Goal: Information Seeking & Learning: Learn about a topic

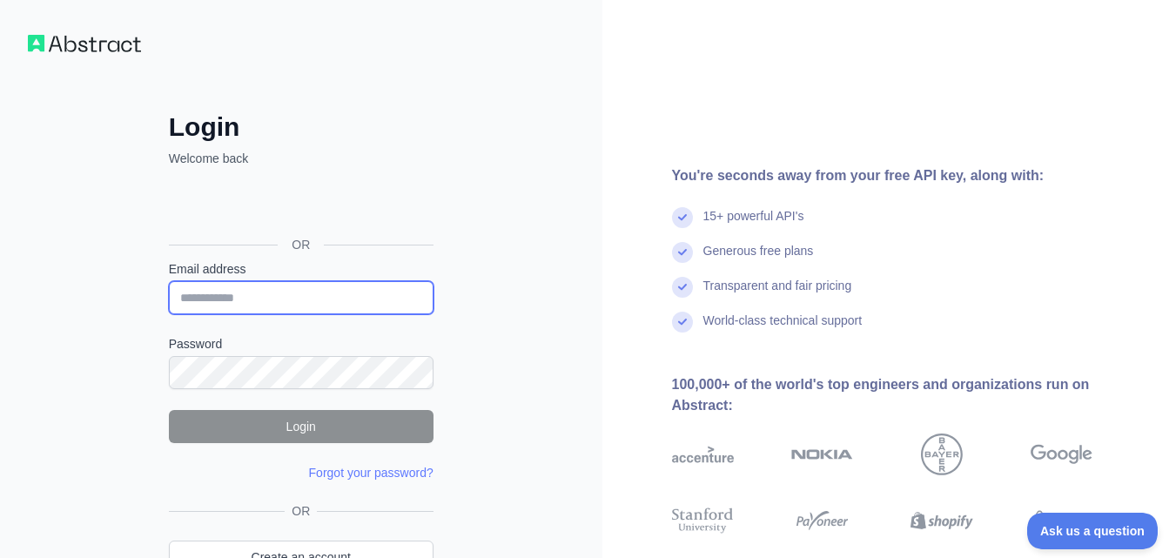
click at [232, 289] on input "Email address" at bounding box center [301, 297] width 265 height 33
paste input "**********"
type input "**********"
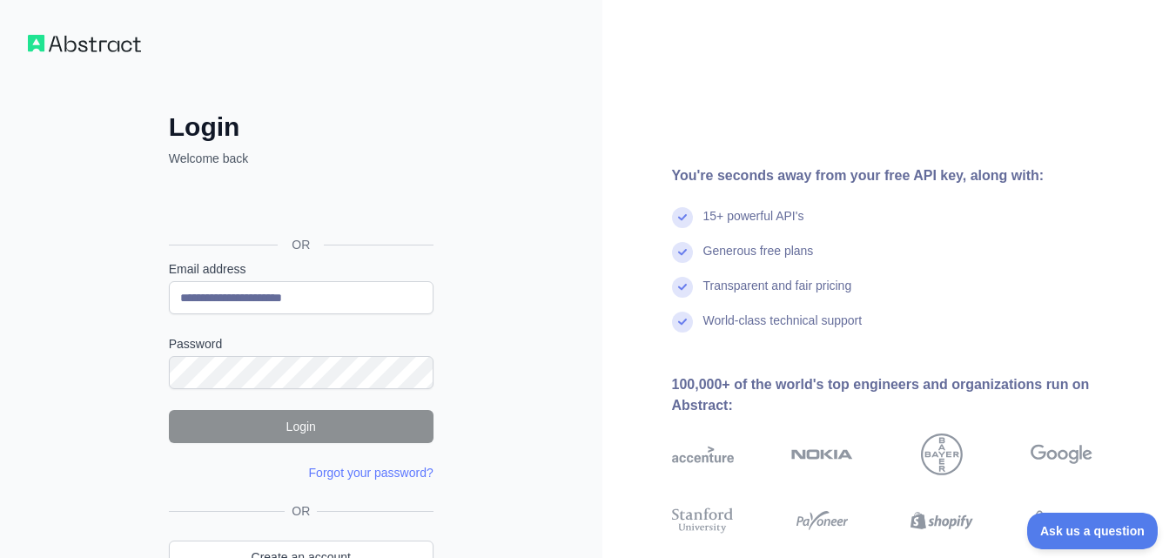
click at [478, 171] on div "**********" at bounding box center [301, 332] width 602 height 665
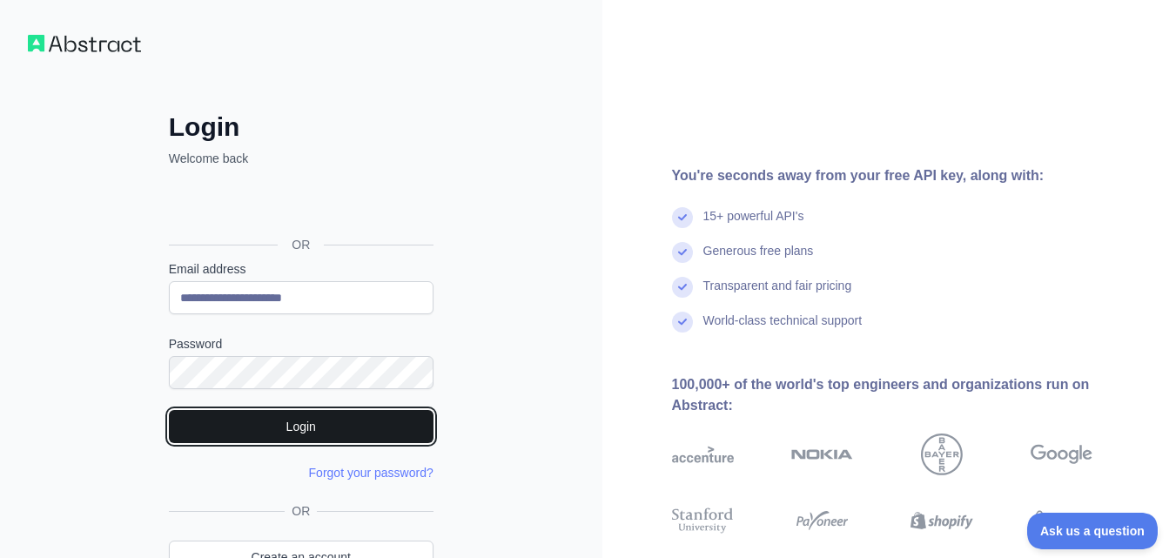
click at [292, 418] on button "Login" at bounding box center [301, 426] width 265 height 33
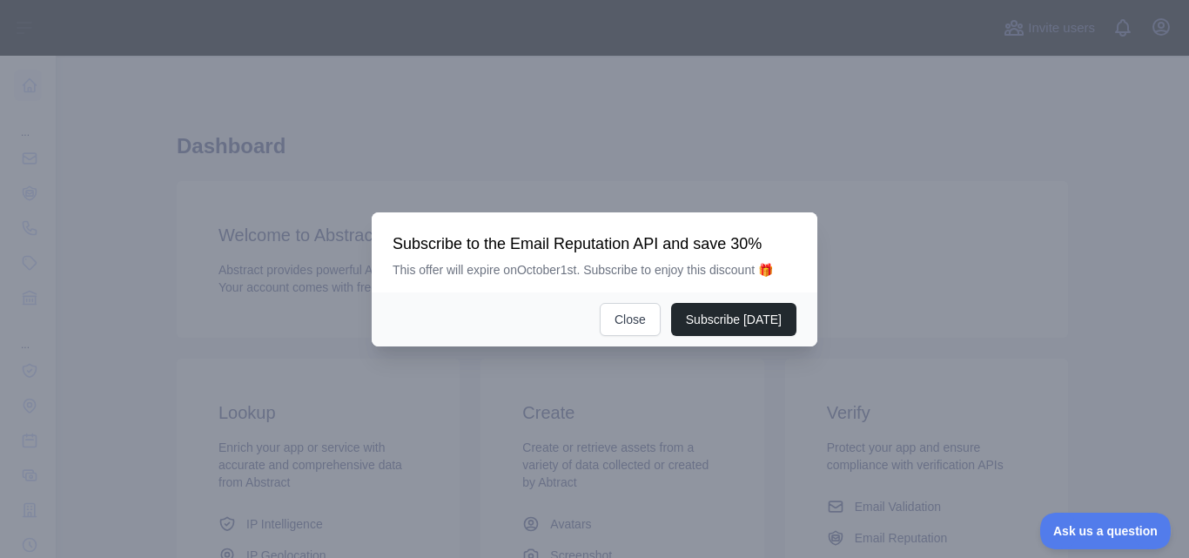
click at [481, 251] on h3 "Subscribe to the Email Reputation API and save 30%" at bounding box center [594, 243] width 404 height 21
click at [638, 317] on button "Close" at bounding box center [630, 319] width 61 height 33
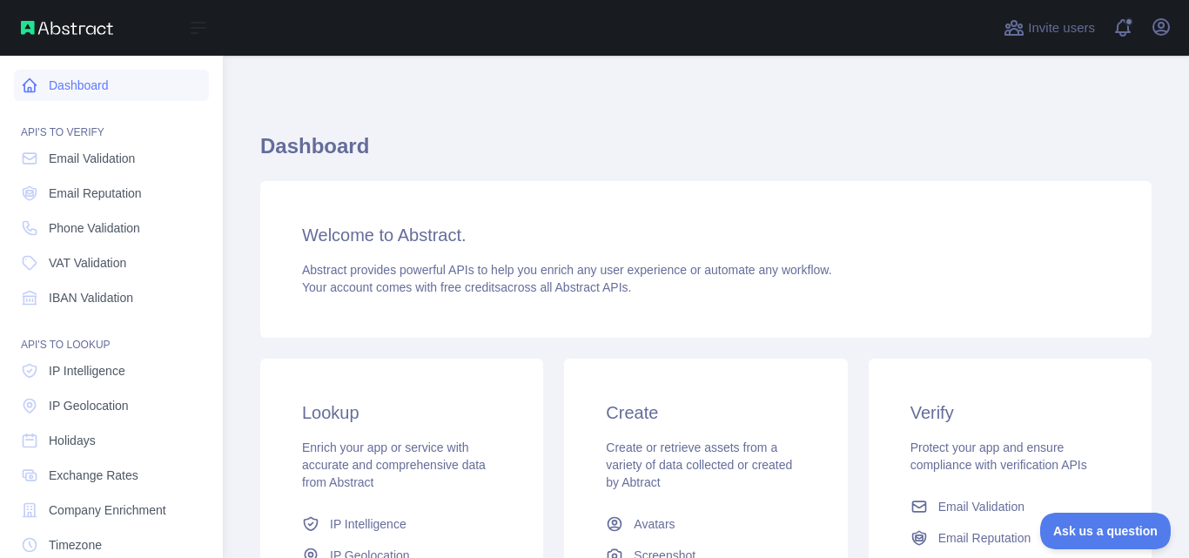
click at [91, 88] on link "Dashboard" at bounding box center [111, 85] width 195 height 31
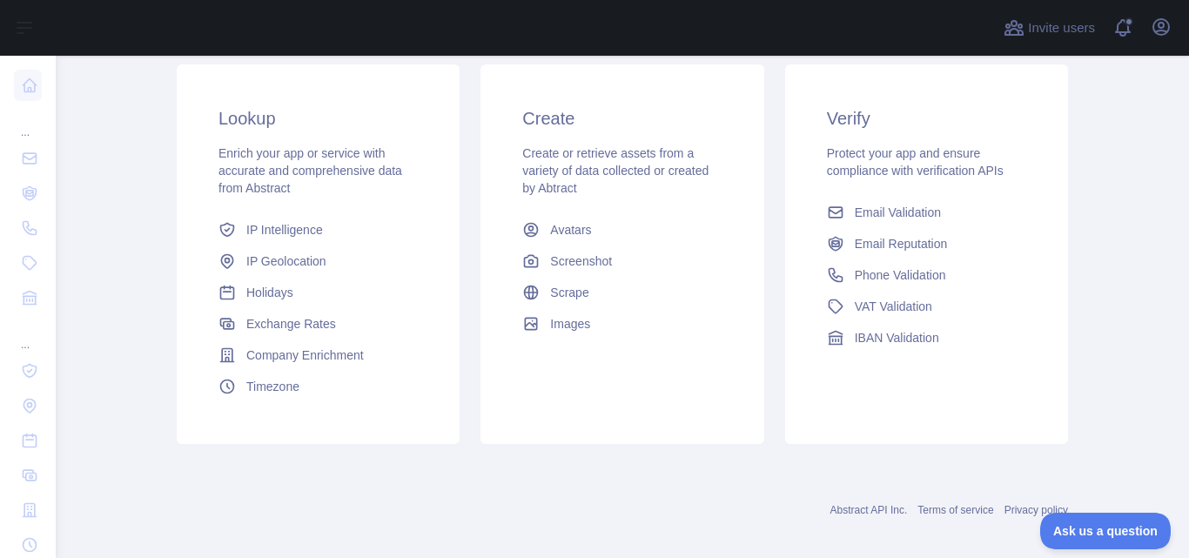
scroll to position [309, 0]
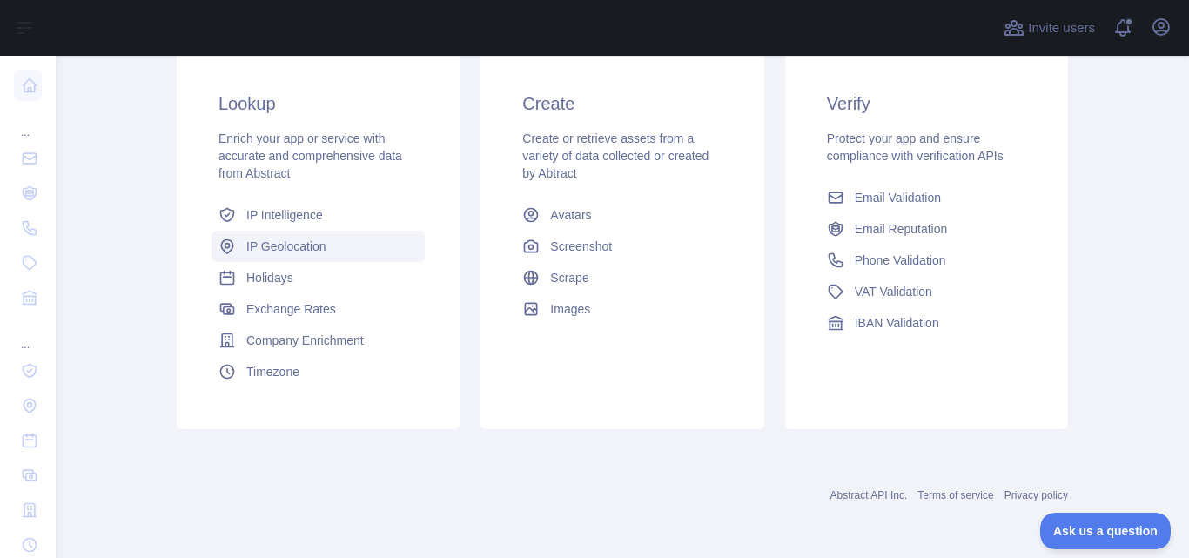
click at [289, 245] on span "IP Geolocation" at bounding box center [286, 246] width 80 height 17
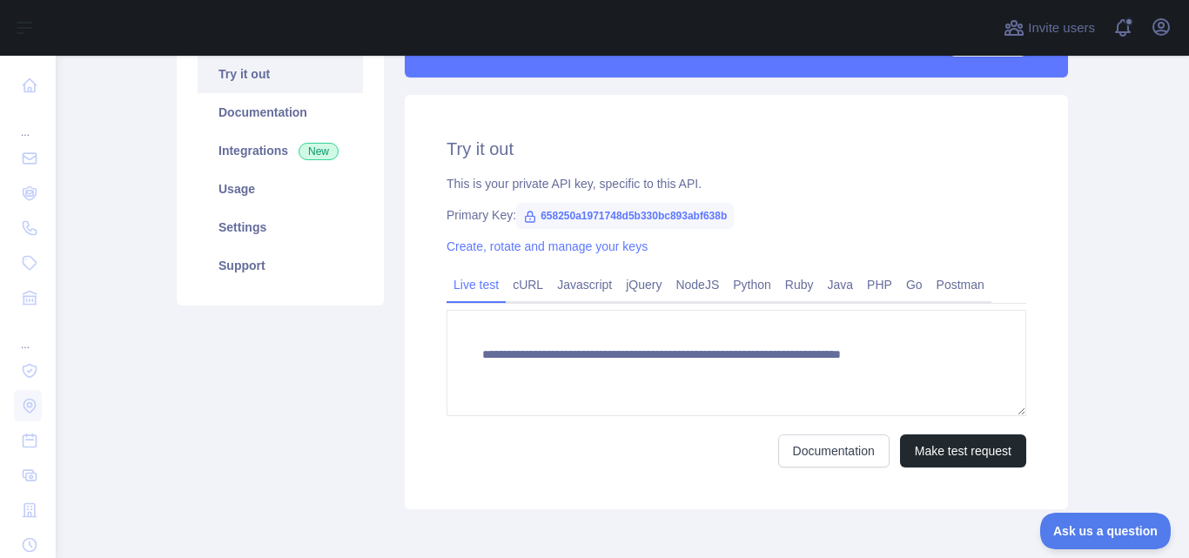
scroll to position [288, 0]
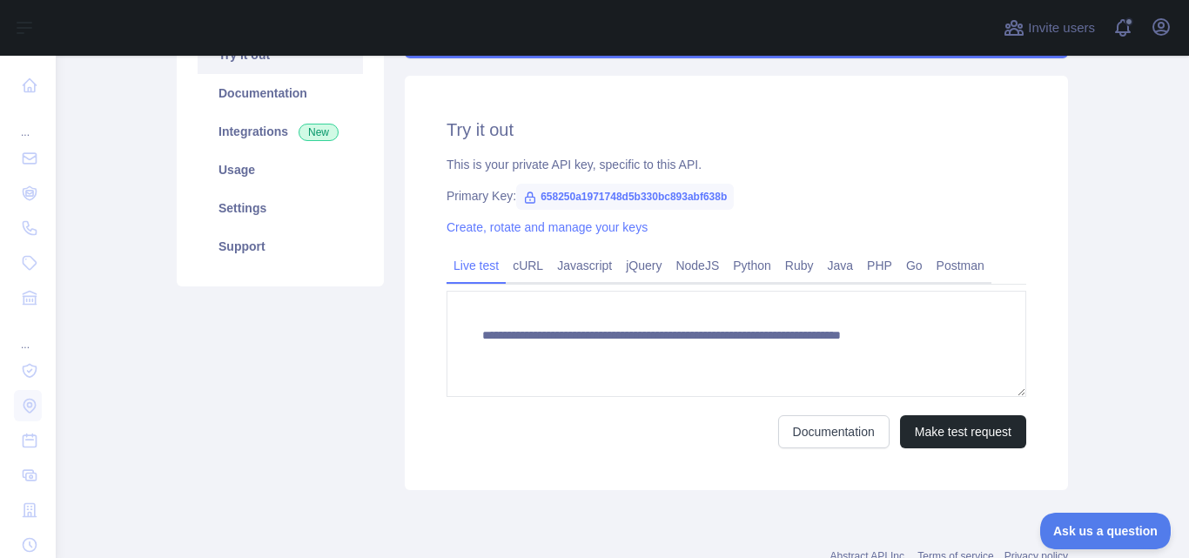
type textarea "**********"
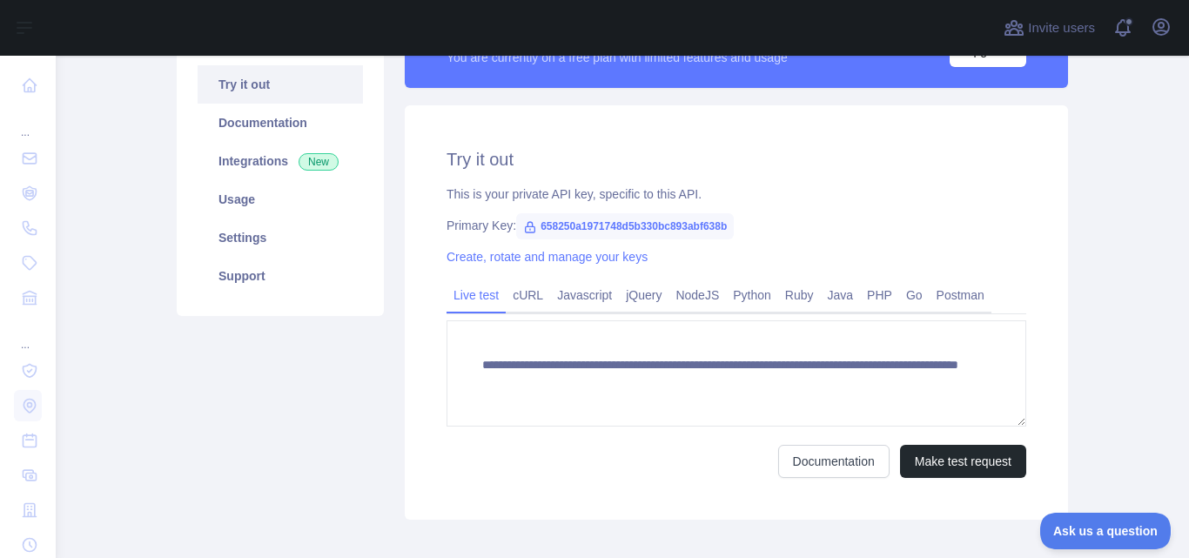
scroll to position [261, 0]
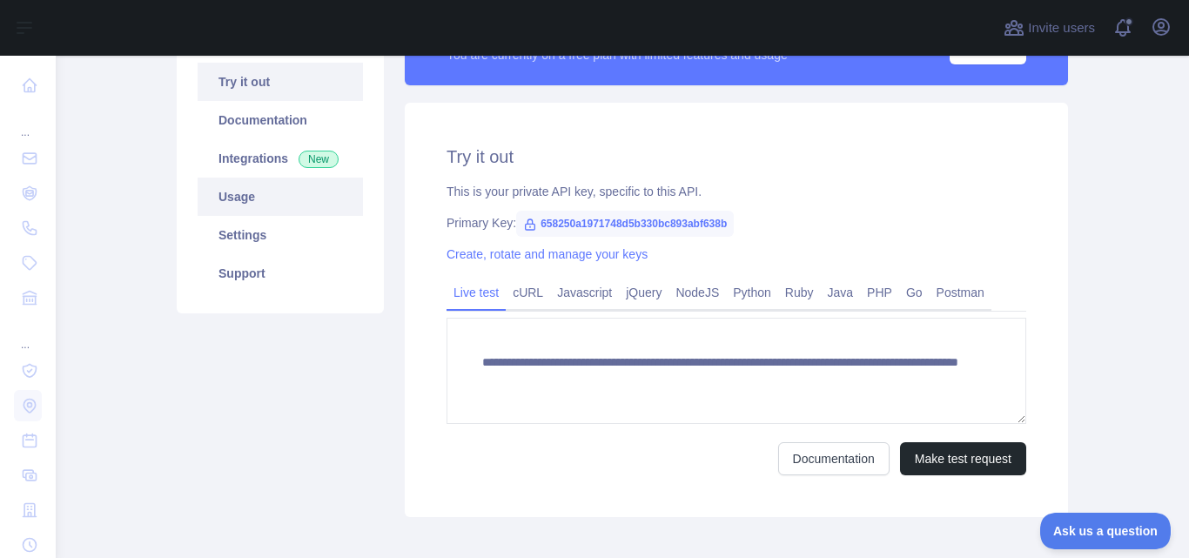
click at [235, 203] on link "Usage" at bounding box center [280, 197] width 165 height 38
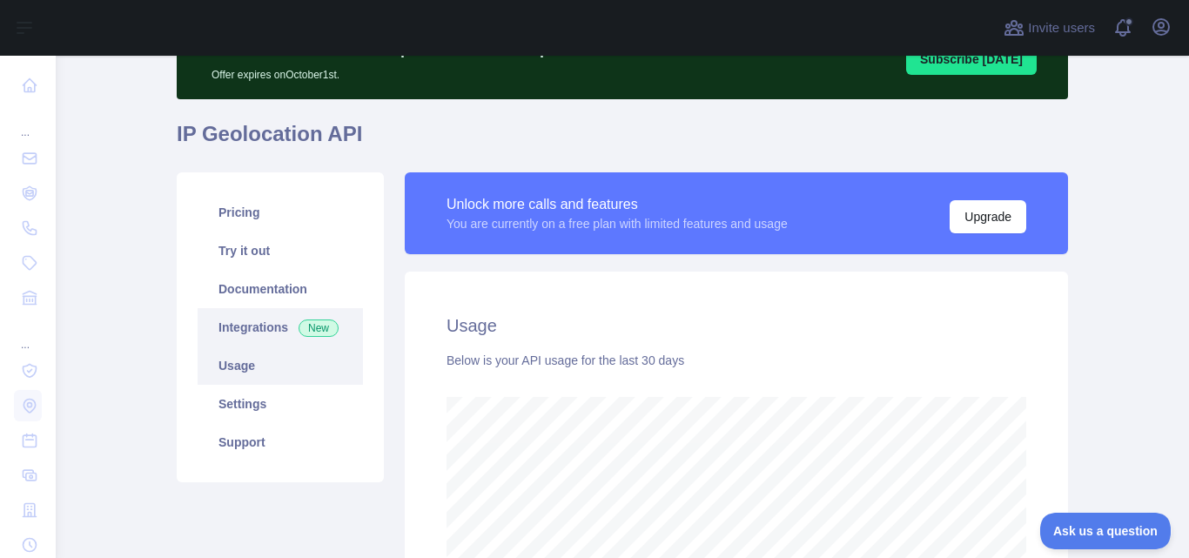
scroll to position [174, 0]
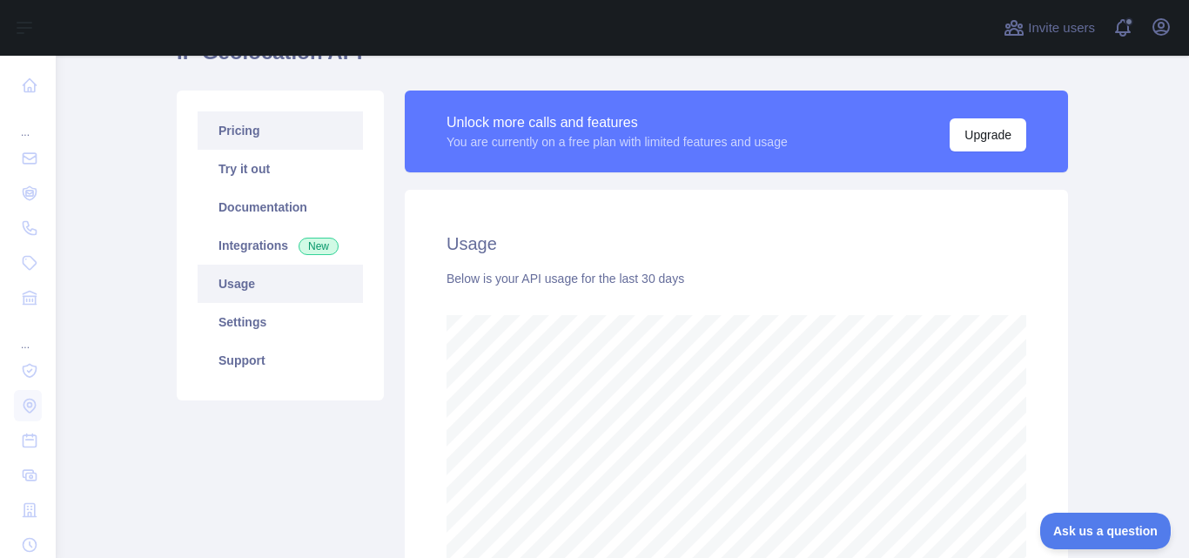
click at [251, 141] on link "Pricing" at bounding box center [280, 130] width 165 height 38
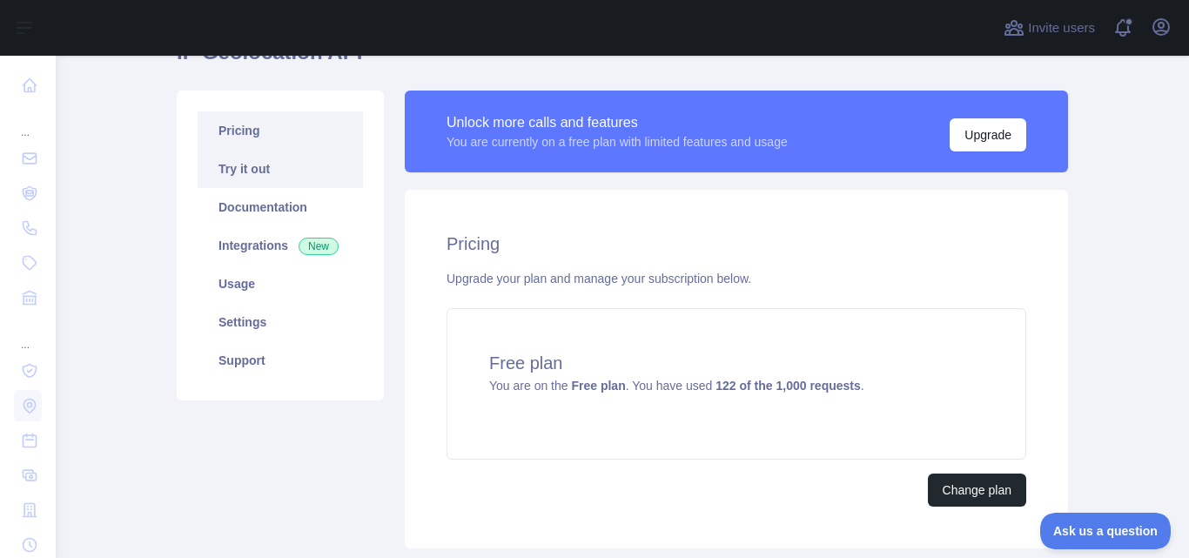
click at [257, 161] on link "Try it out" at bounding box center [280, 169] width 165 height 38
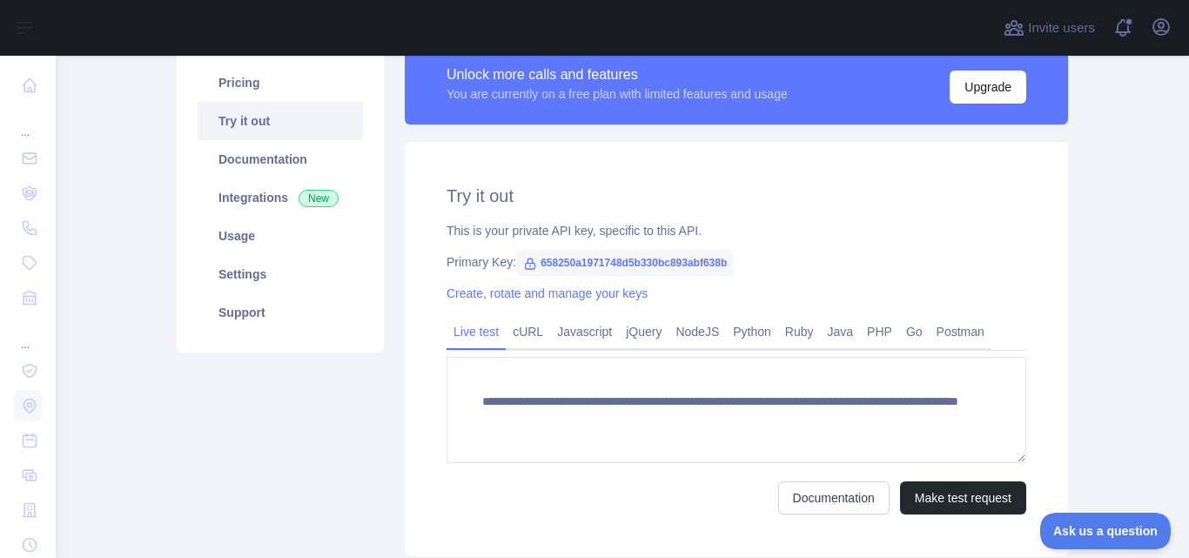
scroll to position [88, 0]
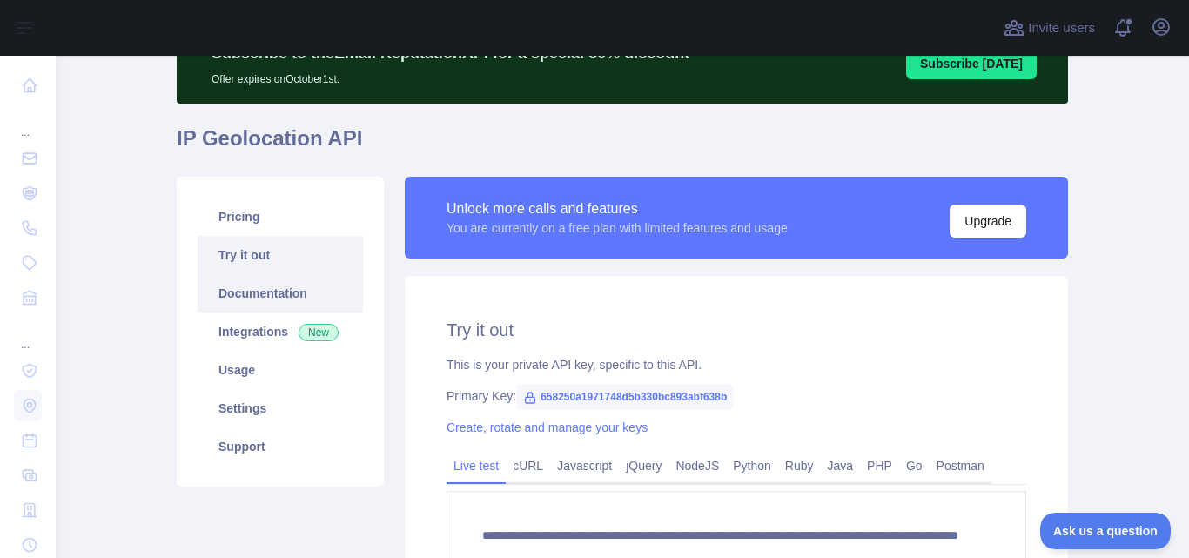
click at [261, 295] on link "Documentation" at bounding box center [280, 293] width 165 height 38
click at [243, 331] on link "Integrations New" at bounding box center [280, 331] width 165 height 38
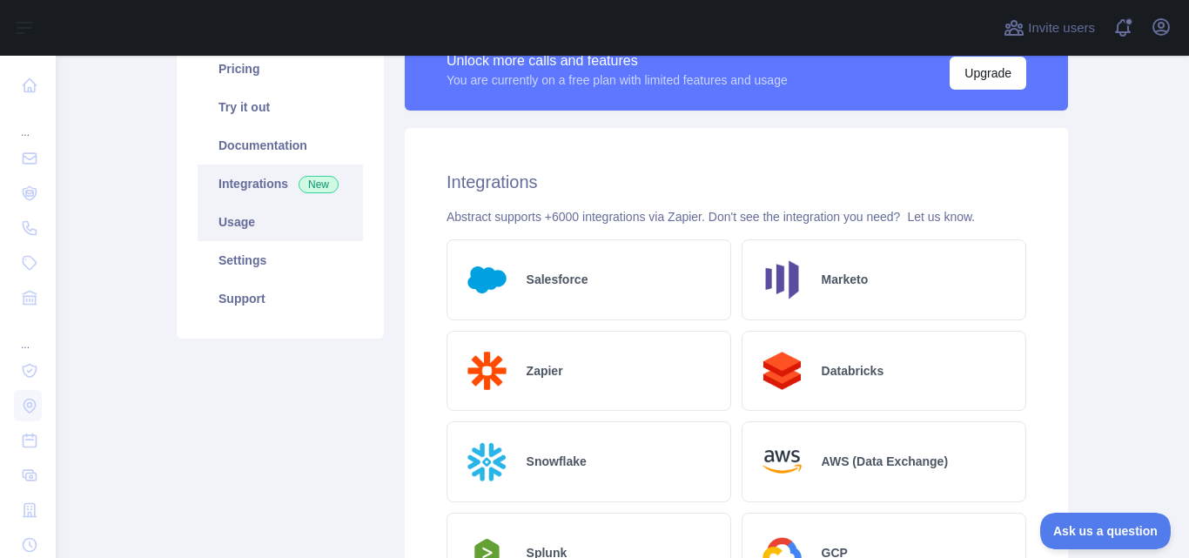
scroll to position [88, 0]
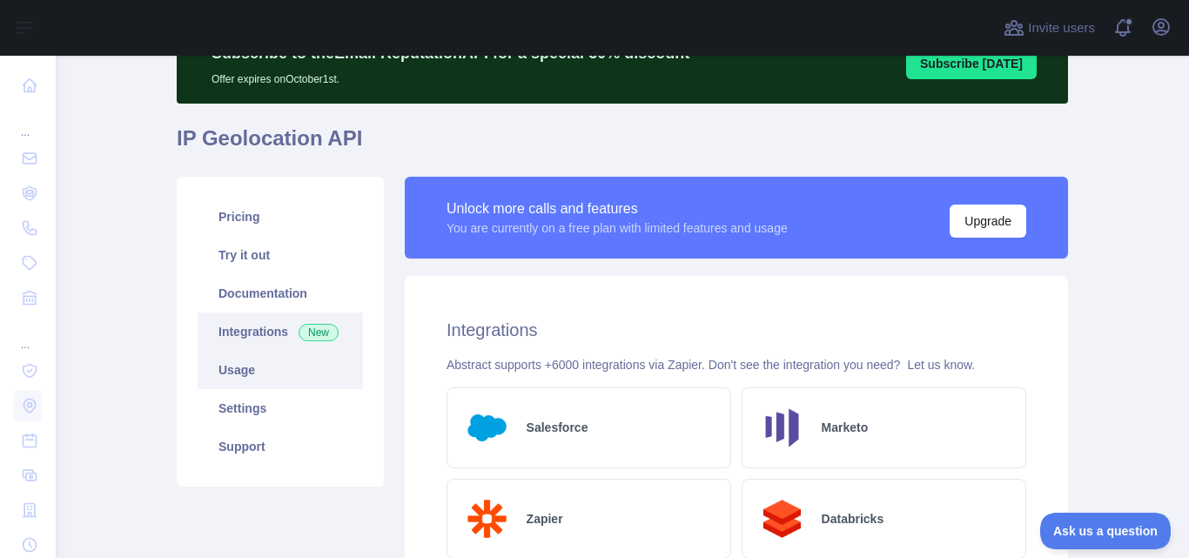
click at [218, 360] on link "Usage" at bounding box center [280, 370] width 165 height 38
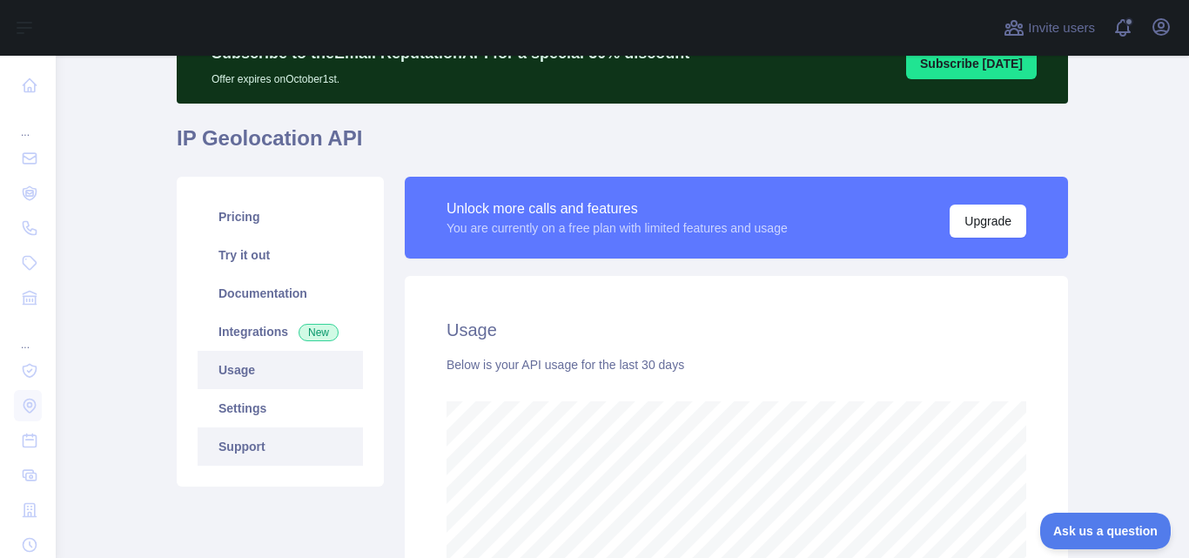
scroll to position [502, 1120]
drag, startPoint x: 251, startPoint y: 402, endPoint x: 376, endPoint y: 449, distance: 133.0
click at [251, 401] on link "Settings" at bounding box center [280, 408] width 165 height 38
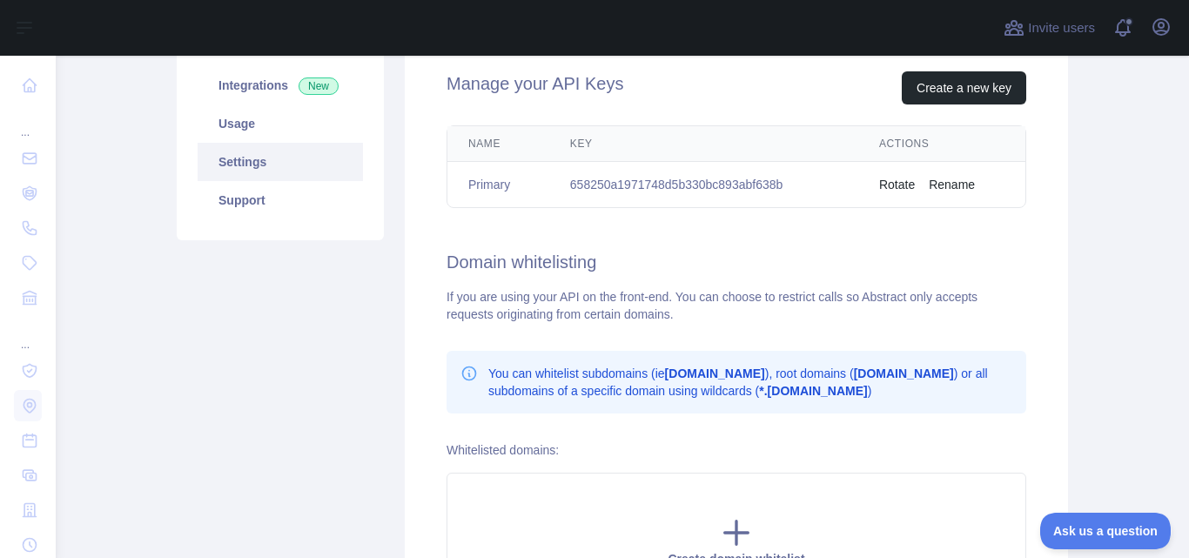
scroll to position [209, 0]
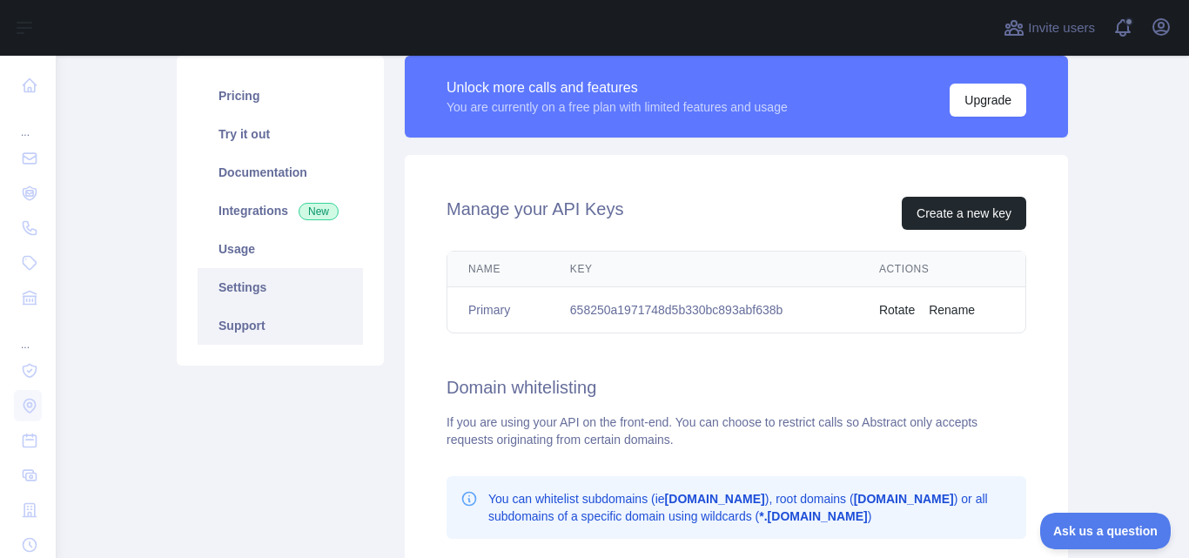
click at [255, 325] on link "Support" at bounding box center [280, 325] width 165 height 38
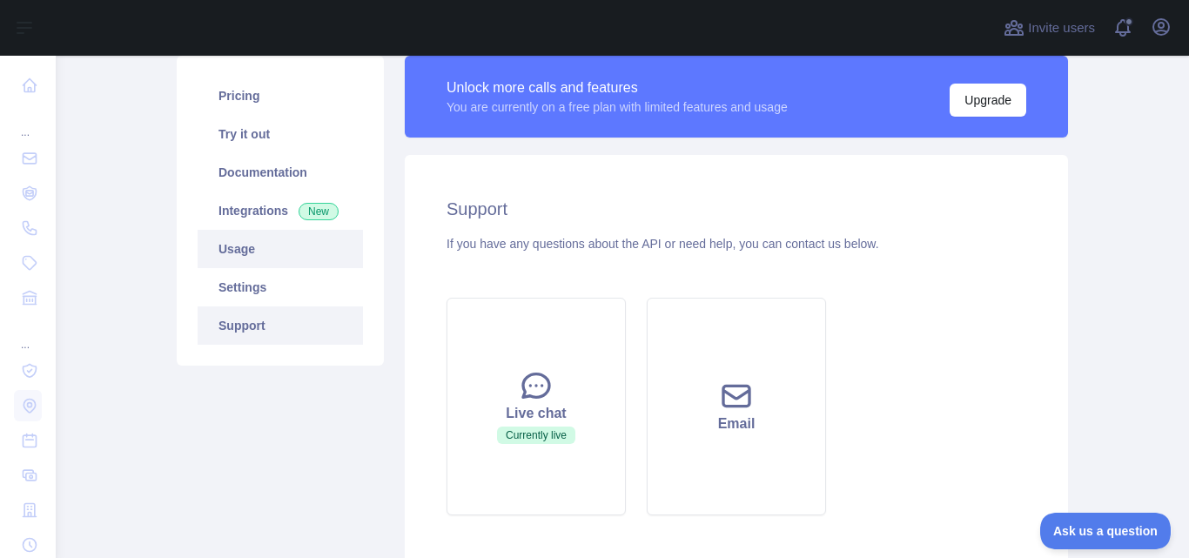
click at [243, 235] on link "Usage" at bounding box center [280, 249] width 165 height 38
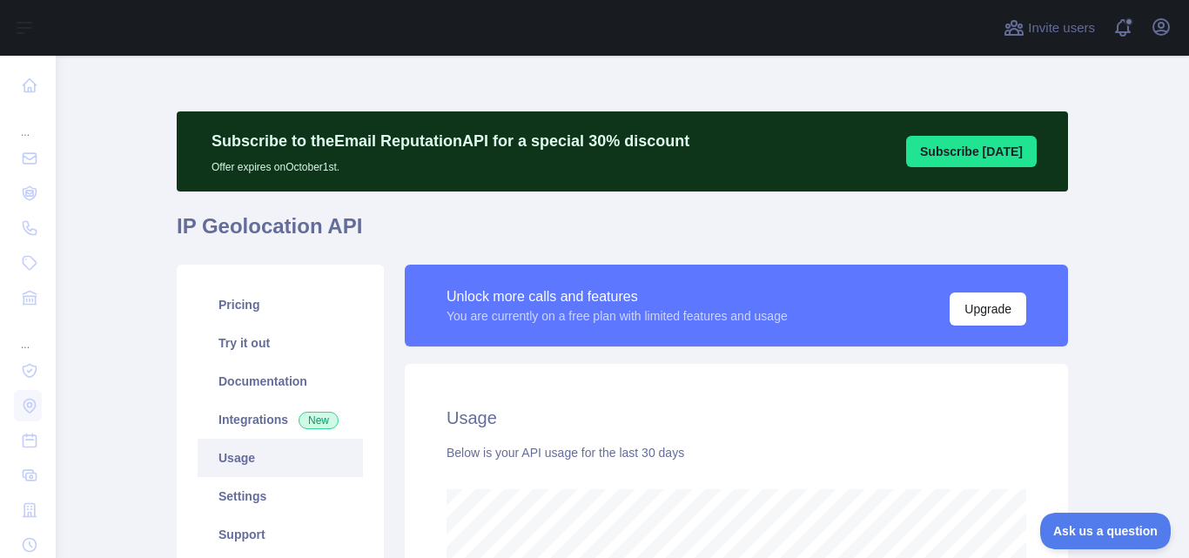
click at [607, 318] on div "You are currently on a free plan with limited features and usage" at bounding box center [616, 315] width 341 height 17
click at [699, 300] on div "Unlock more calls and features" at bounding box center [616, 296] width 341 height 21
click at [231, 291] on link "Pricing" at bounding box center [280, 304] width 165 height 38
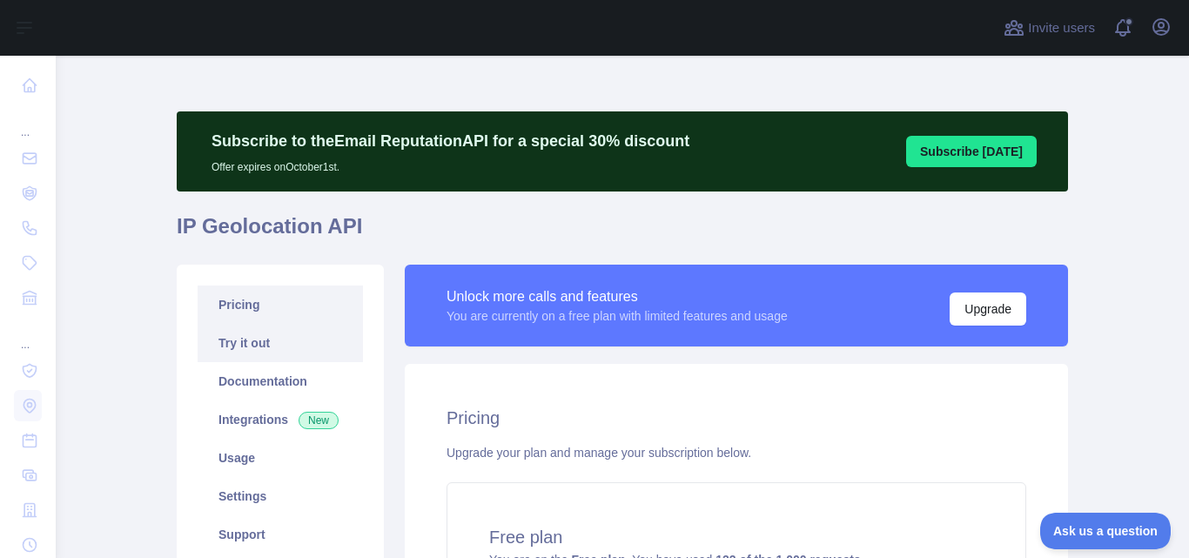
click at [241, 341] on link "Try it out" at bounding box center [280, 343] width 165 height 38
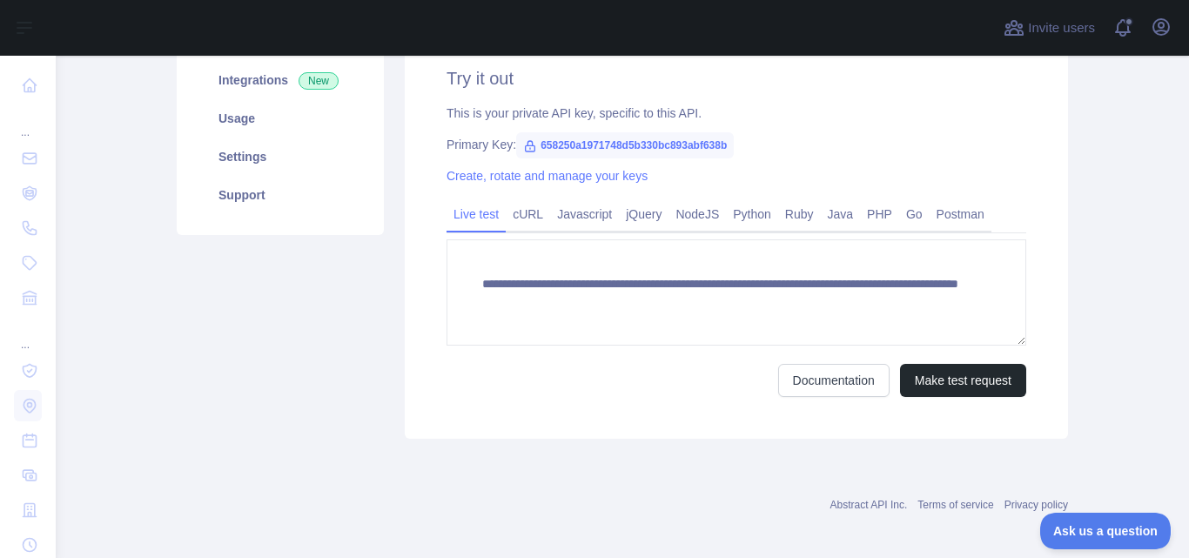
scroll to position [348, 0]
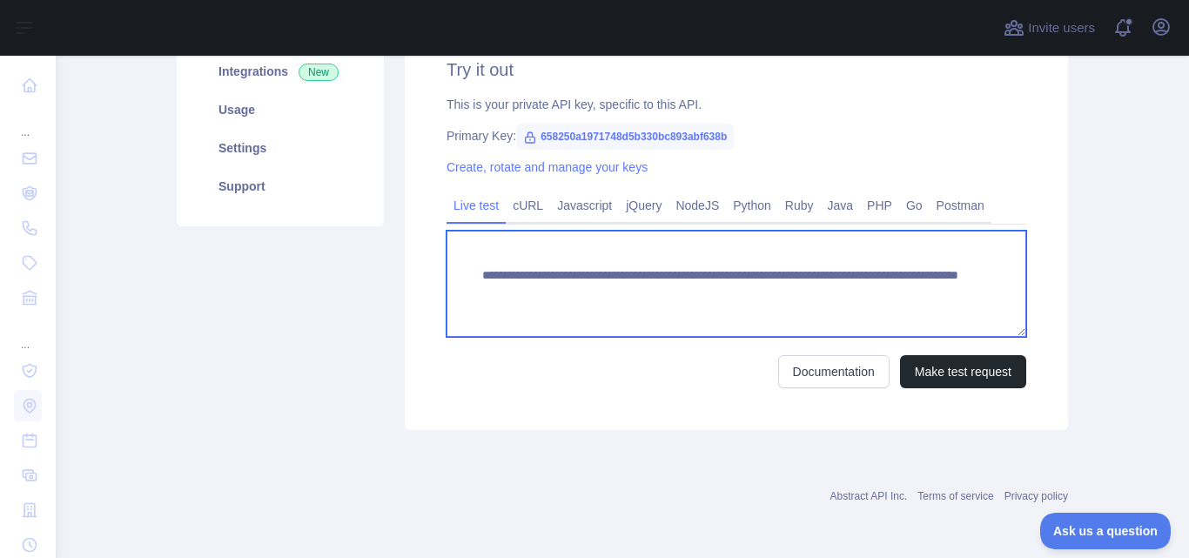
click at [613, 271] on textarea "**********" at bounding box center [736, 284] width 580 height 106
click at [705, 298] on textarea "**********" at bounding box center [736, 284] width 580 height 106
